Goal: Transaction & Acquisition: Purchase product/service

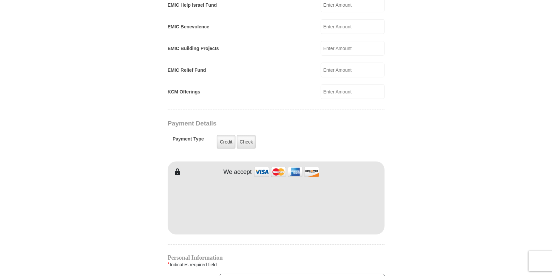
scroll to position [451, 0]
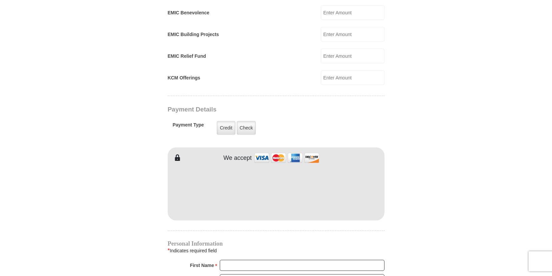
drag, startPoint x: 429, startPoint y: 114, endPoint x: 409, endPoint y: 125, distance: 22.8
click at [429, 113] on form "[GEOGRAPHIC_DATA][DEMOGRAPHIC_DATA] Online Giving Because of gifts like yours, …" at bounding box center [276, 64] width 380 height 976
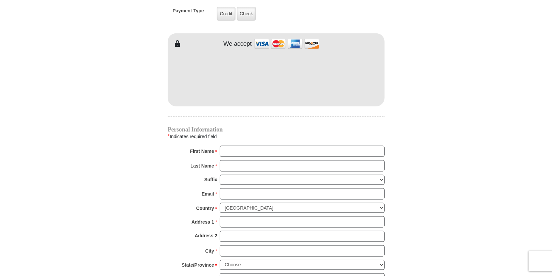
scroll to position [590, 0]
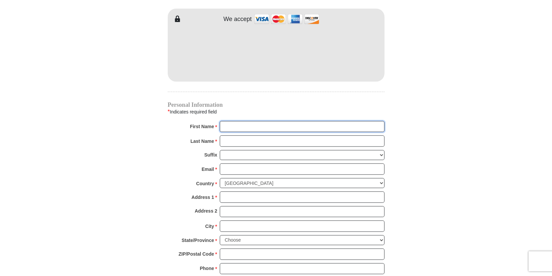
click at [240, 121] on input "First Name *" at bounding box center [302, 126] width 165 height 11
type input "J"
type input "4997 FM 137"
type input "[PERSON_NAME]"
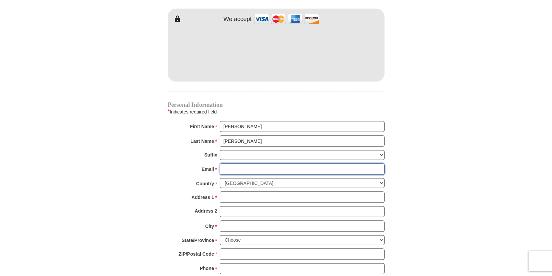
type input "[EMAIL_ADDRESS][DOMAIN_NAME]"
type input "4997 FM 137"
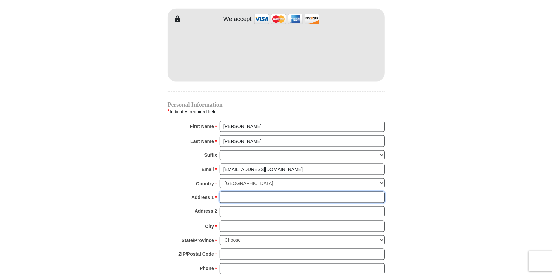
click at [229, 191] on input "Address 1 *" at bounding box center [302, 196] width 165 height 11
type input "[STREET_ADDRESS]"
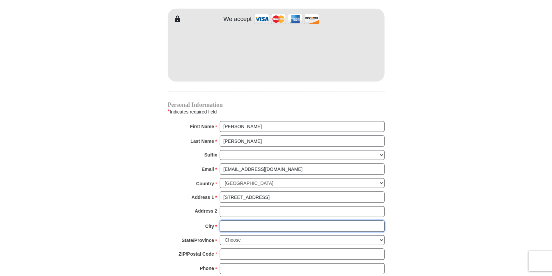
type input "[GEOGRAPHIC_DATA]"
select select "[GEOGRAPHIC_DATA]"
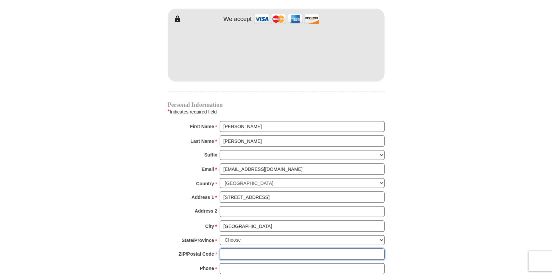
type input "77340-0601"
type input "9365815523"
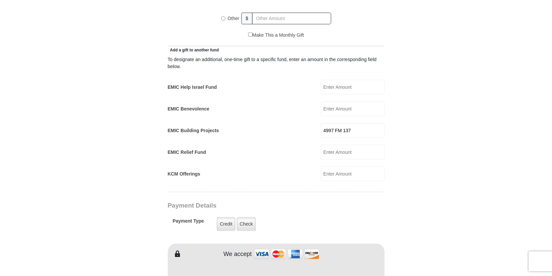
scroll to position [347, 0]
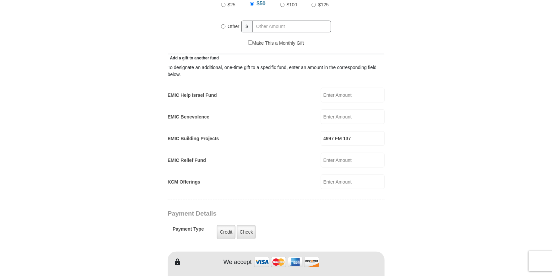
drag, startPoint x: 353, startPoint y: 130, endPoint x: 321, endPoint y: 135, distance: 32.4
click at [321, 135] on input "4997 FM 137" at bounding box center [353, 138] width 64 height 15
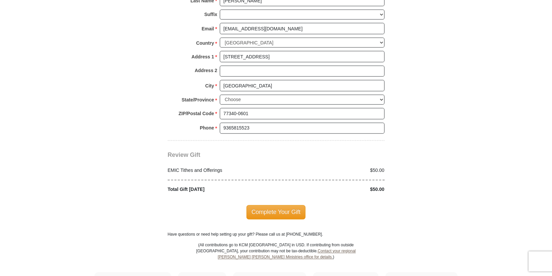
scroll to position [729, 0]
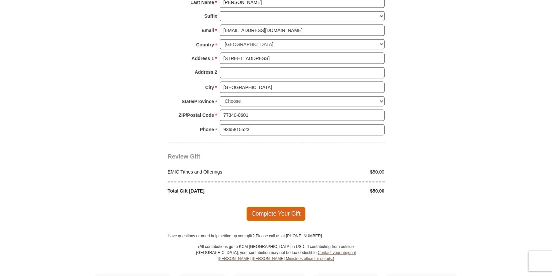
click at [261, 207] on span "Complete Your Gift" at bounding box center [276, 214] width 59 height 14
